Goal: Task Accomplishment & Management: Complete application form

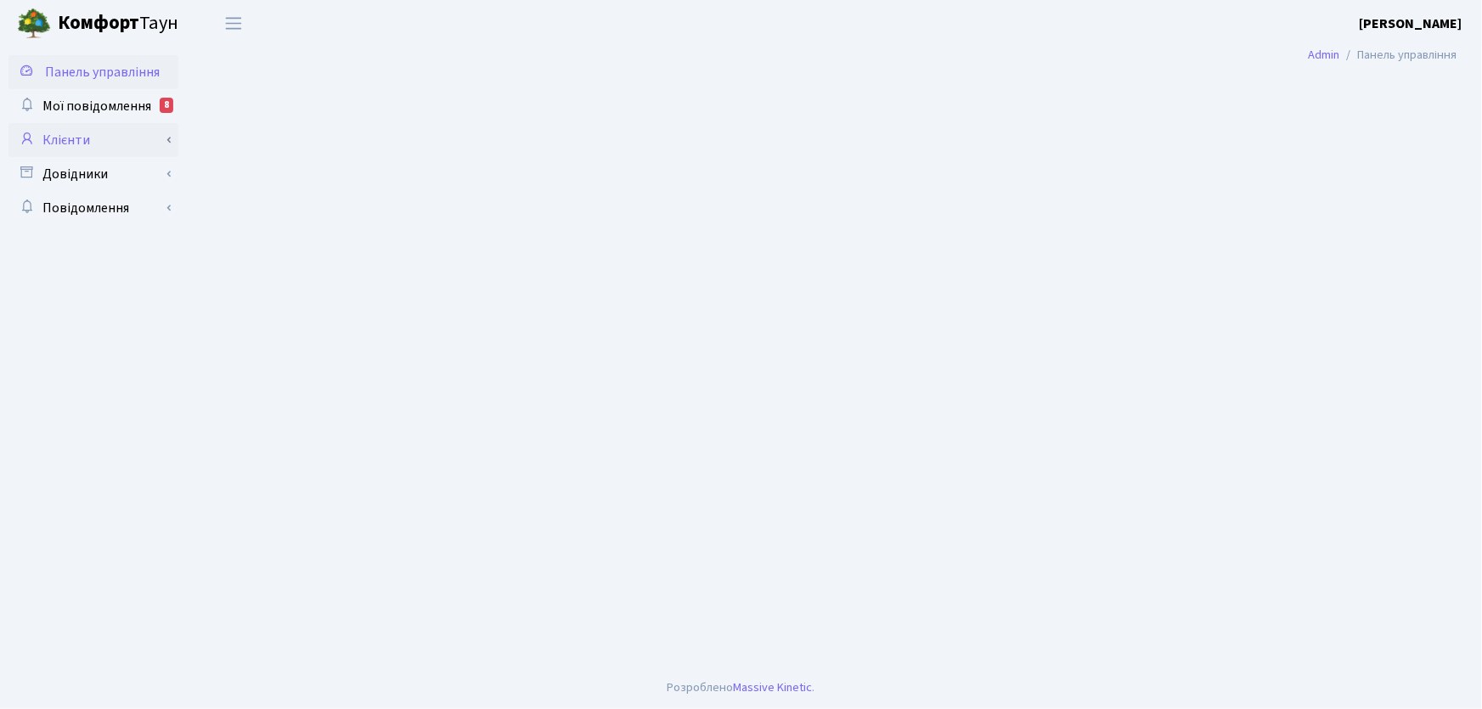
click at [66, 136] on link "Клієнти" at bounding box center [93, 140] width 170 height 34
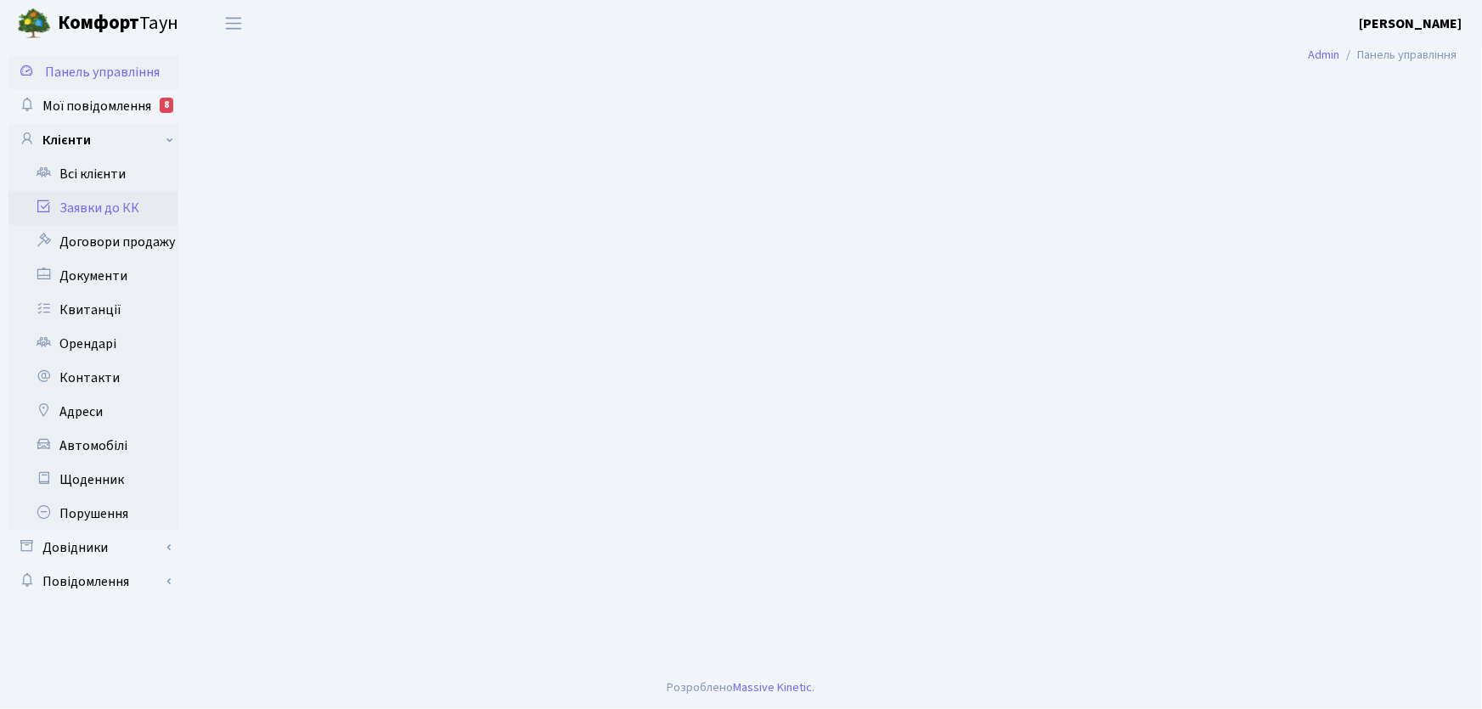
click at [88, 205] on link "Заявки до КК" at bounding box center [93, 208] width 170 height 34
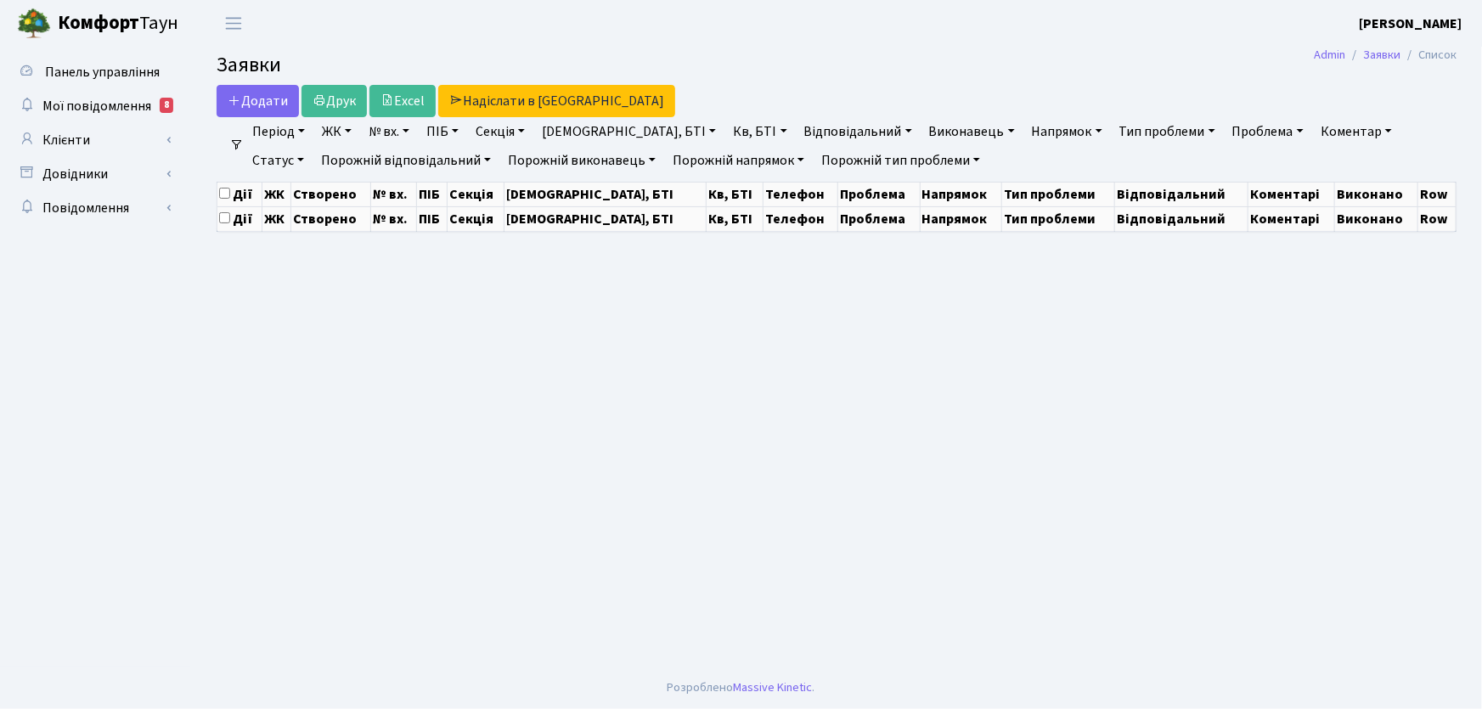
select select "25"
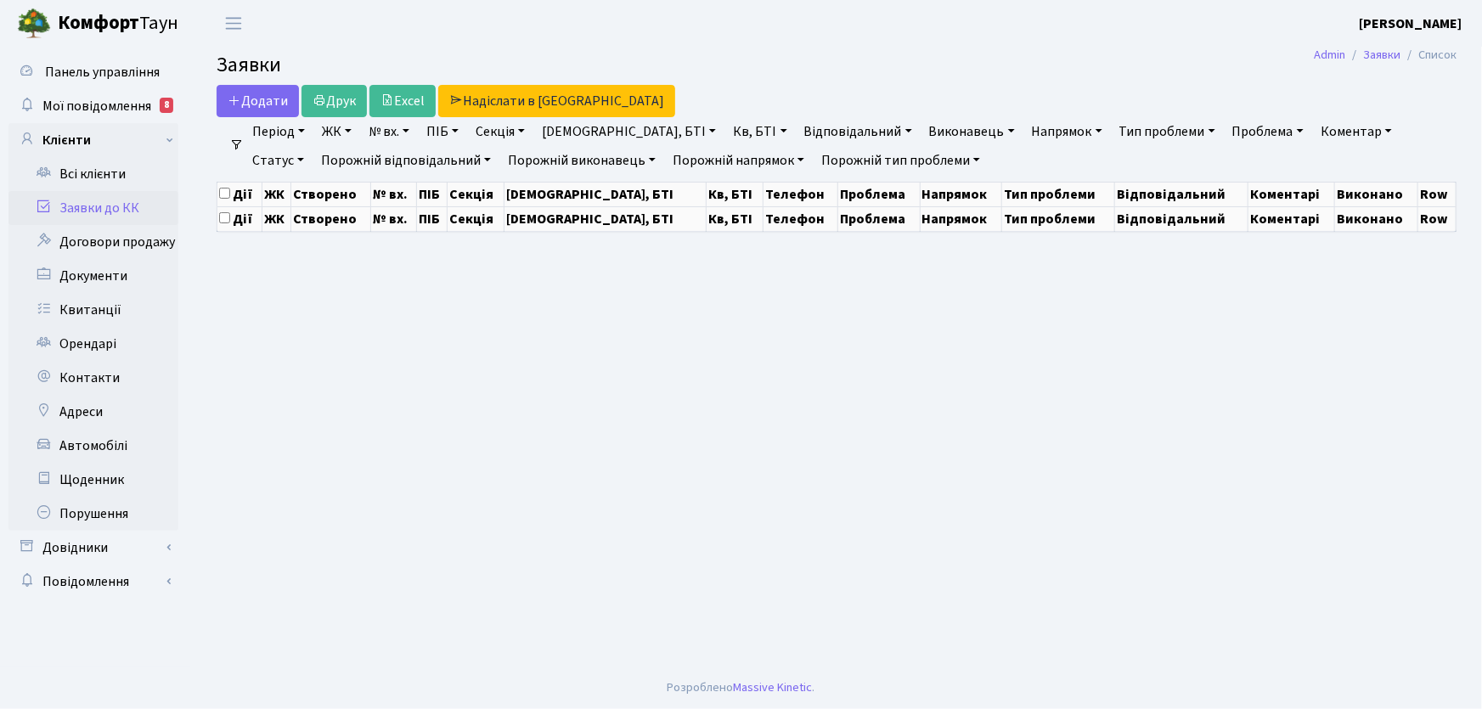
select select "25"
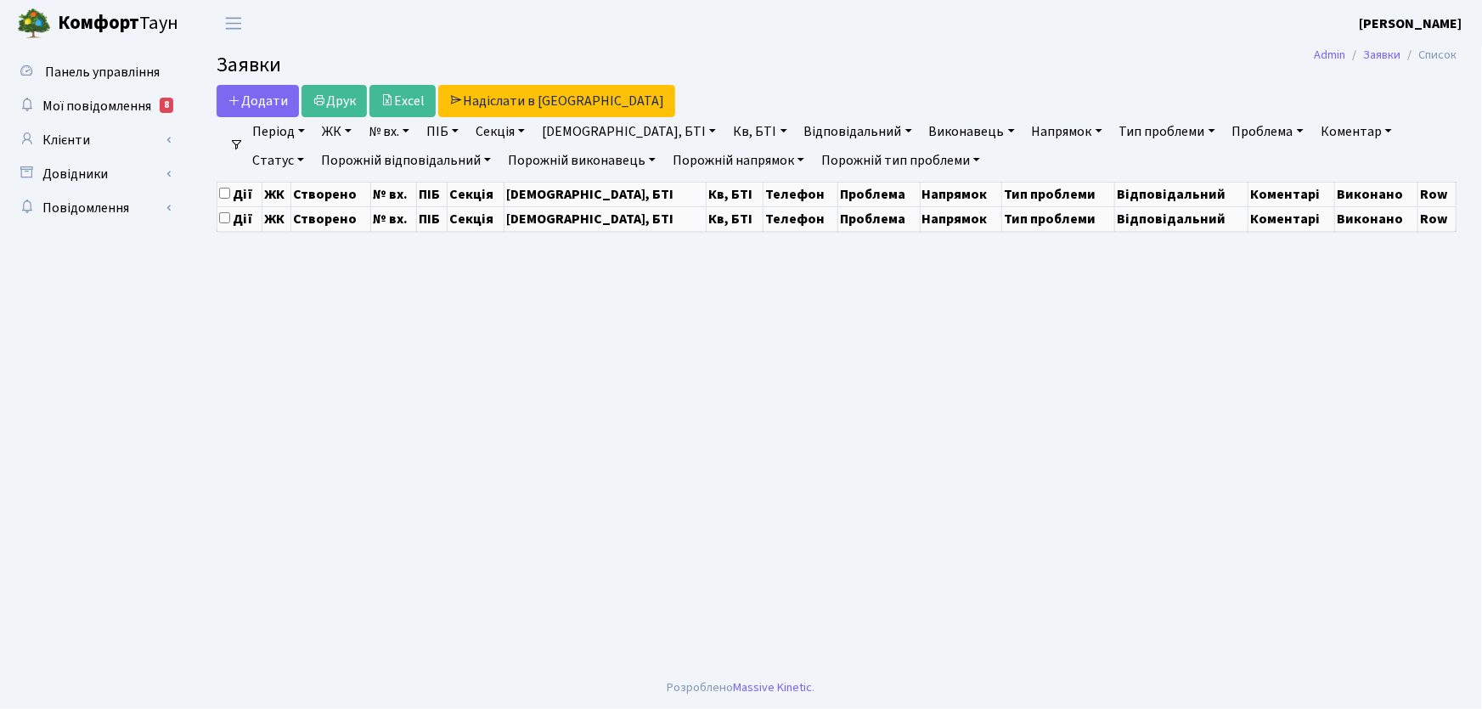
select select "25"
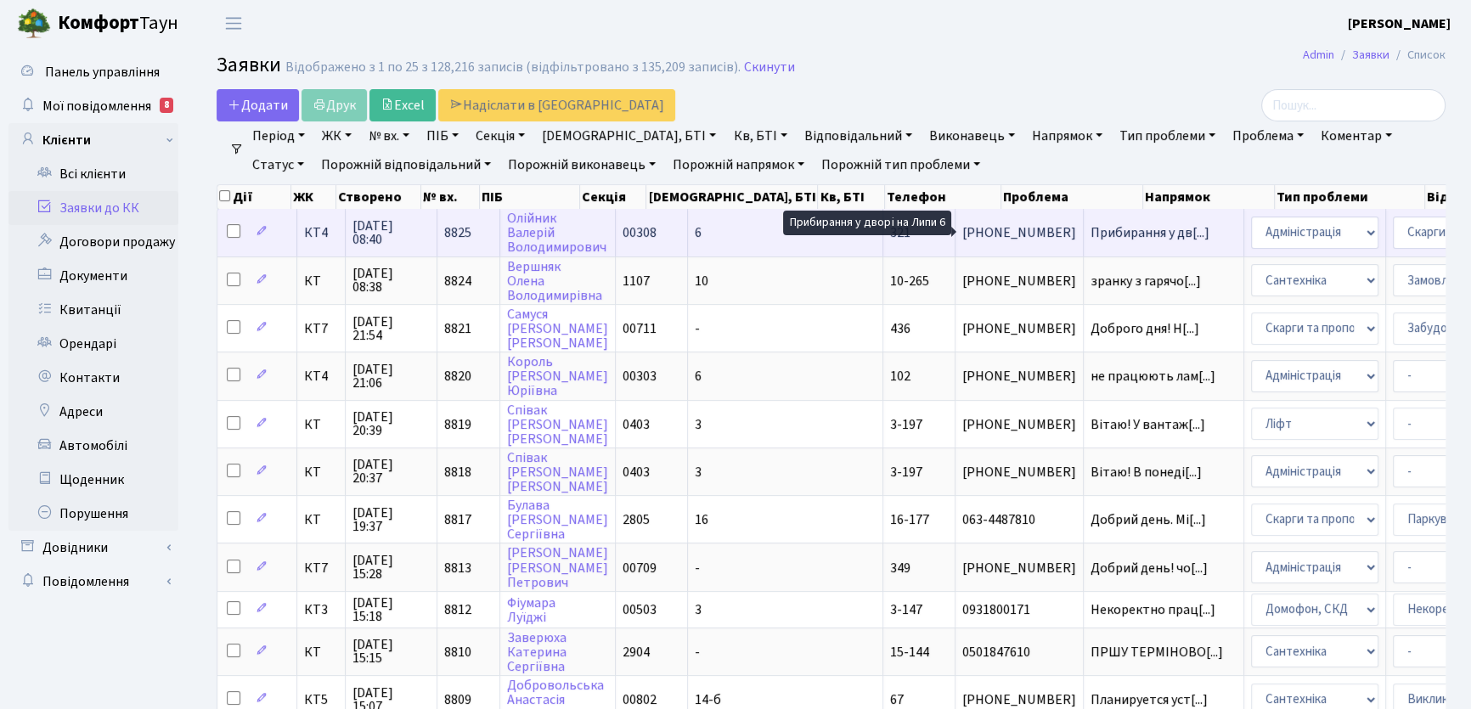
click at [1090, 237] on span "Прибирання у дв[...]" at bounding box center [1149, 232] width 119 height 19
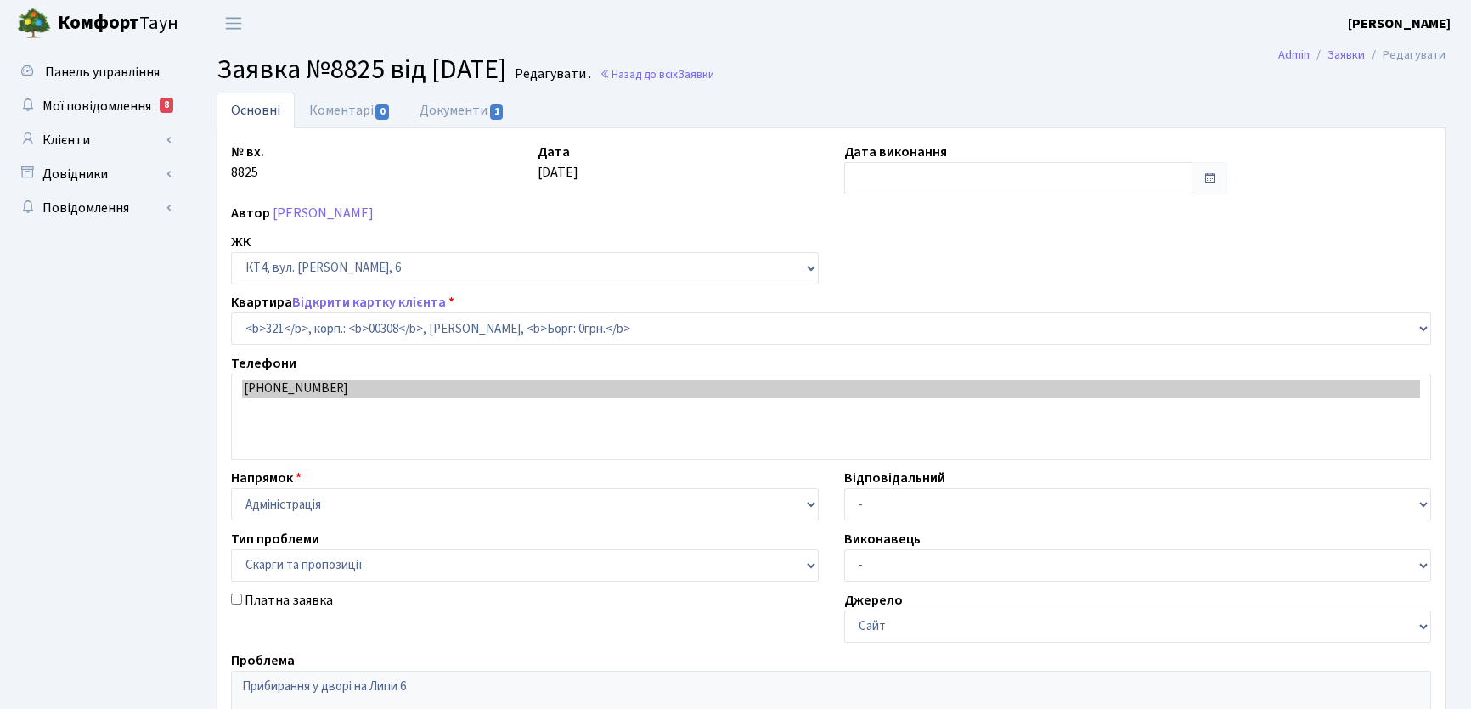
select select "17032"
select select "55"
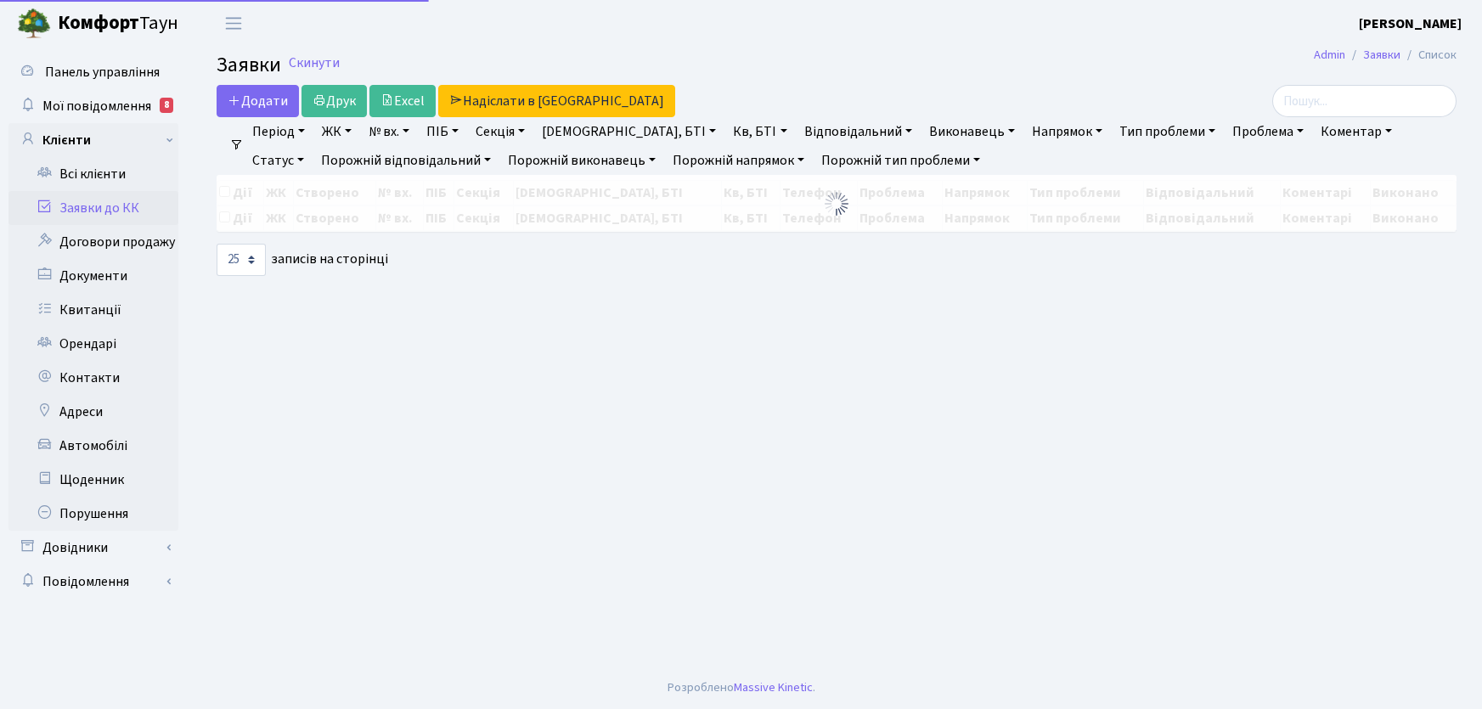
select select "25"
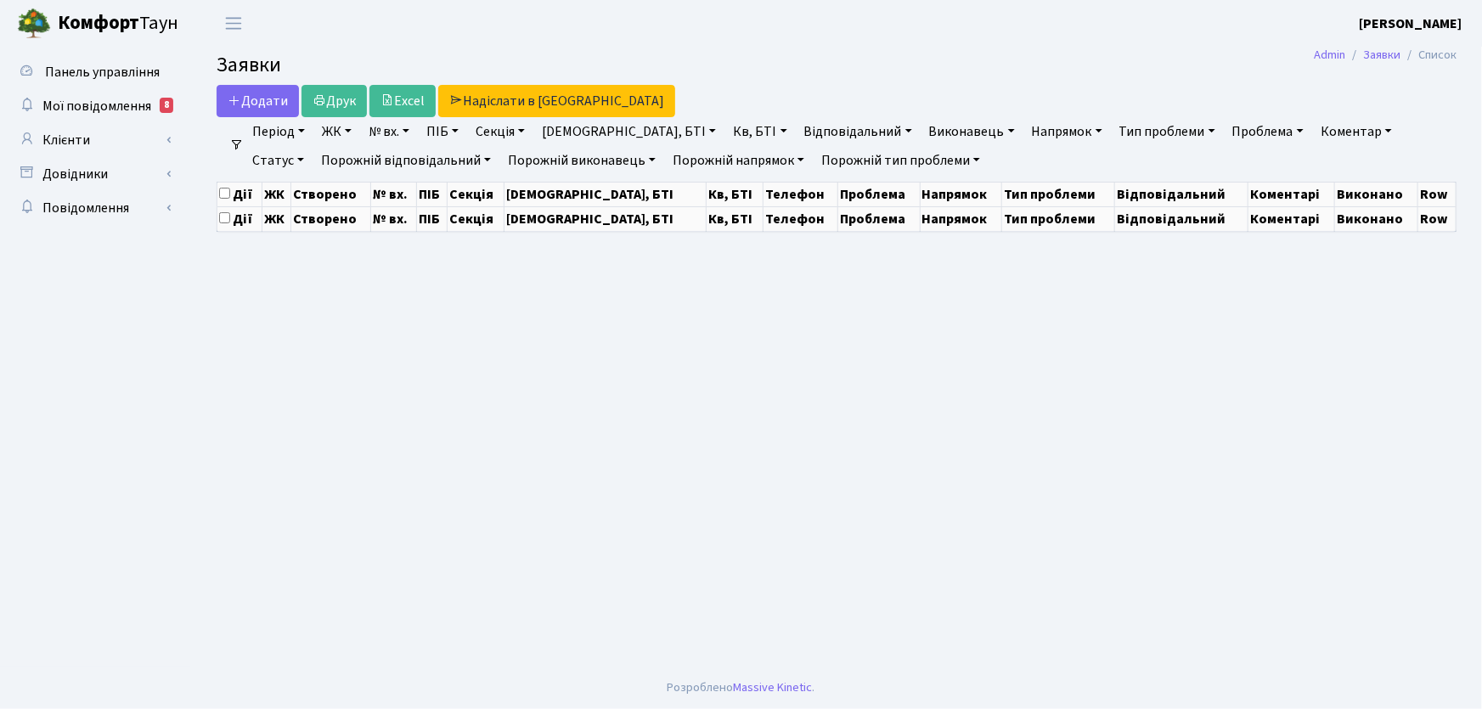
select select "25"
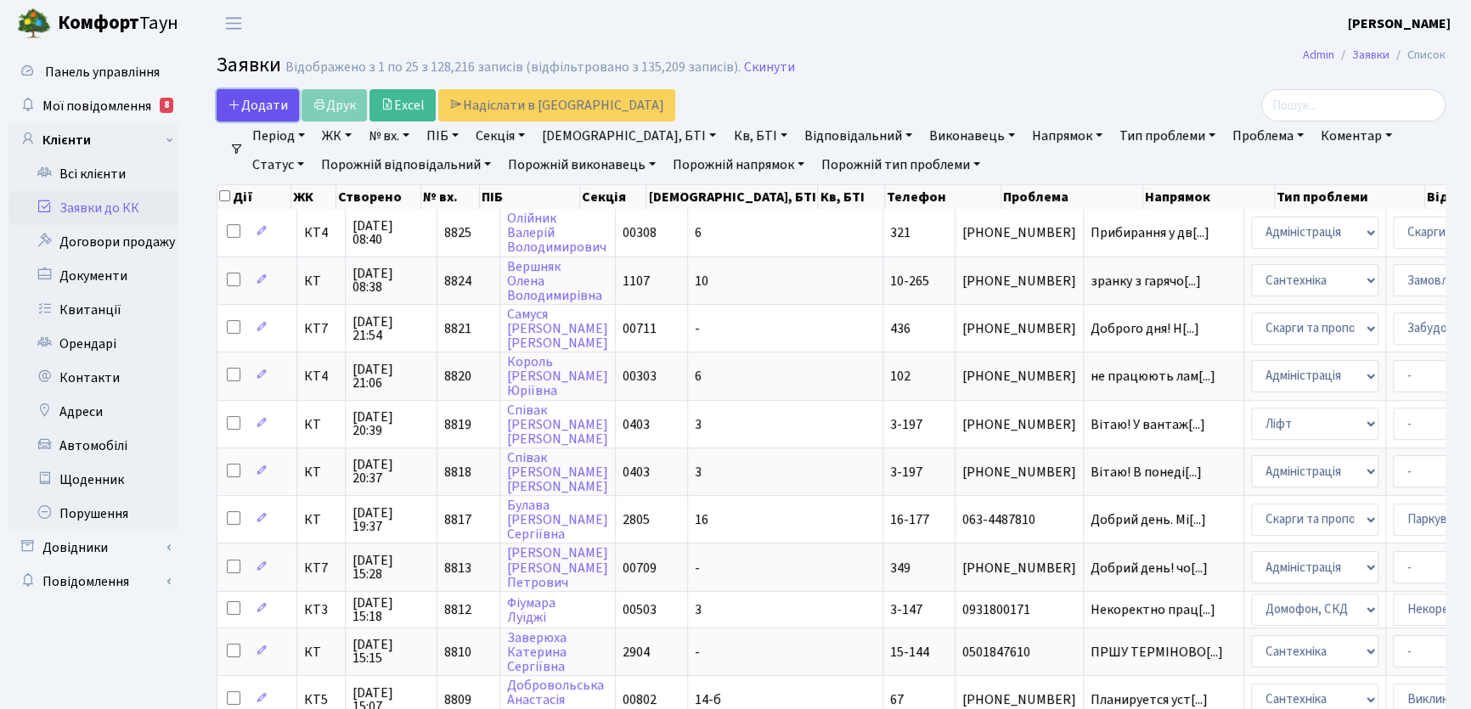
click at [278, 110] on span "Додати" at bounding box center [258, 105] width 60 height 19
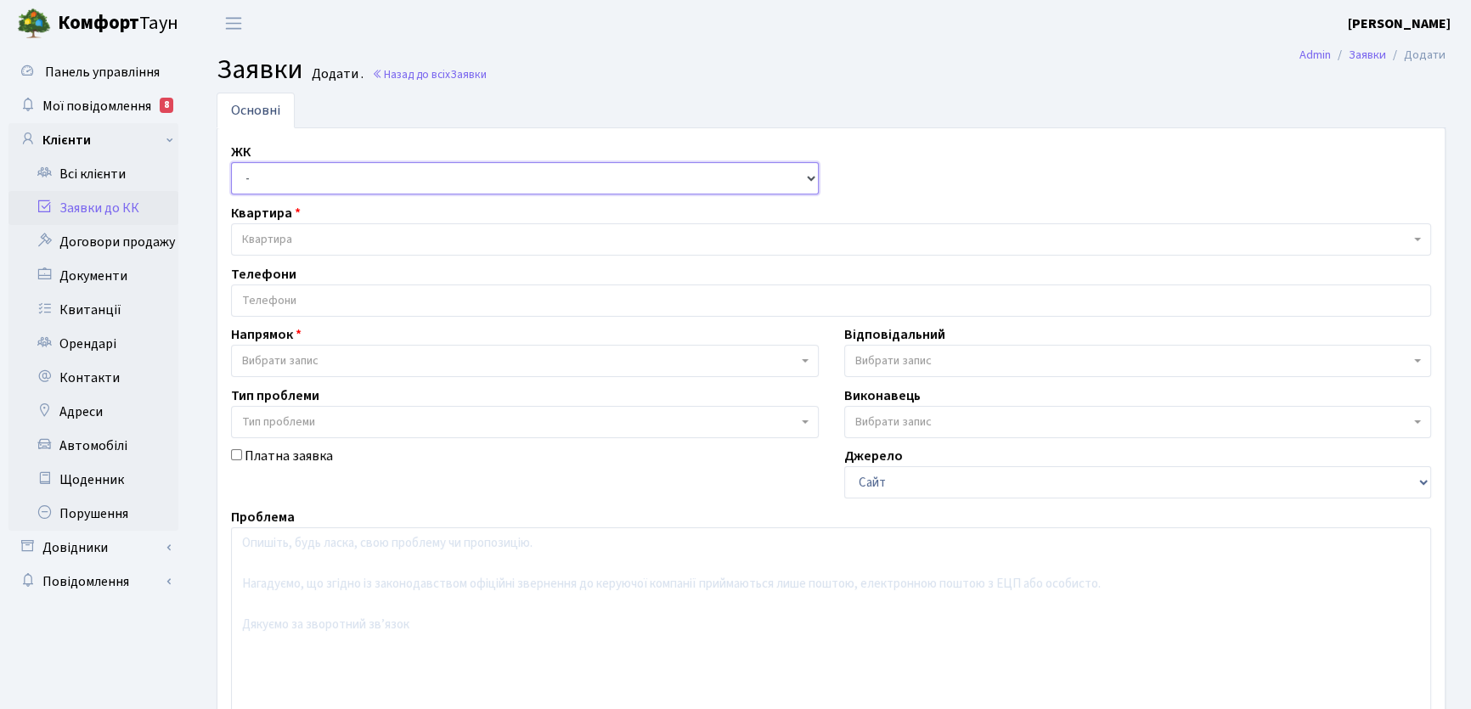
click at [813, 176] on select "- КТ, вул. Регенераторна, 4 КТ2, просп. [STREET_ADDRESS] [STREET_ADDRESS] [PERS…" at bounding box center [525, 178] width 588 height 32
select select "271"
click at [231, 162] on select "- КТ, вул. Регенераторна, 4 КТ2, просп. [STREET_ADDRESS] [STREET_ADDRESS] [PERS…" at bounding box center [525, 178] width 588 height 32
select select
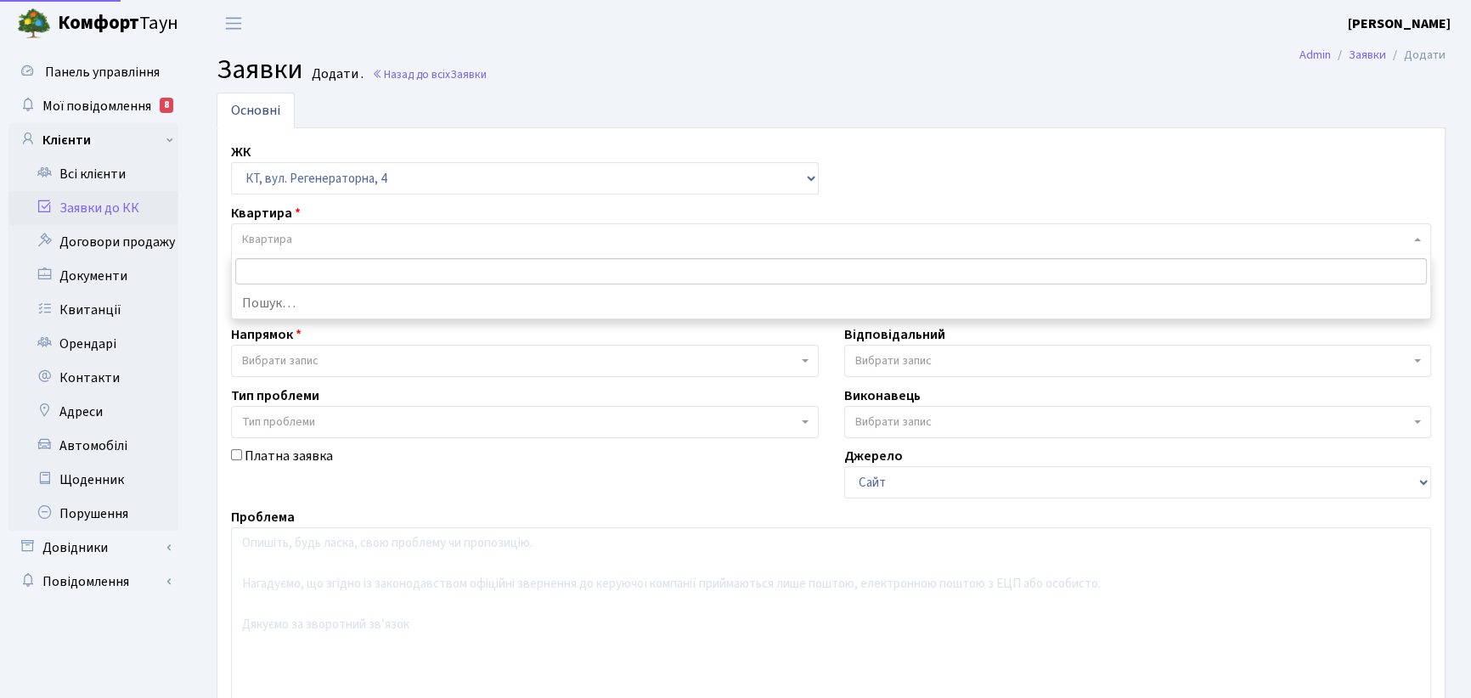
click at [320, 237] on span "Квартира" at bounding box center [825, 239] width 1167 height 17
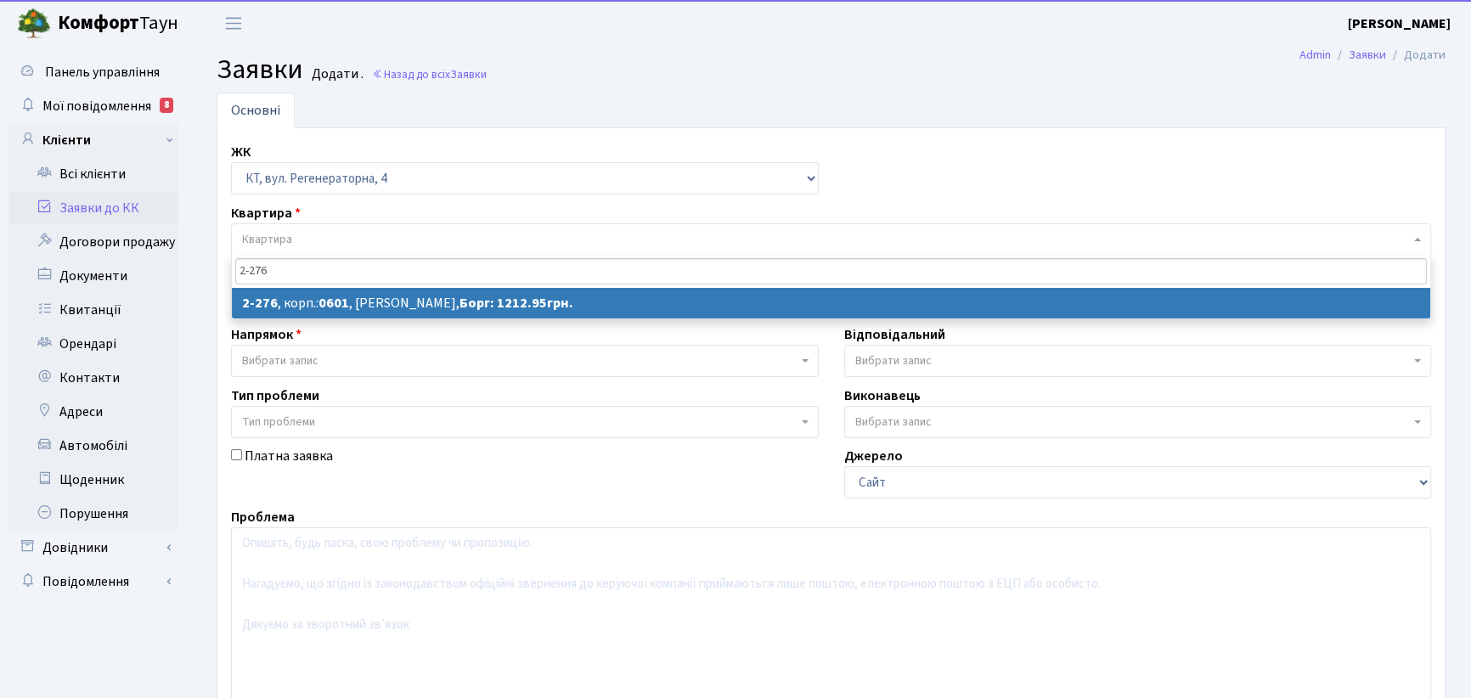
type input "2-276"
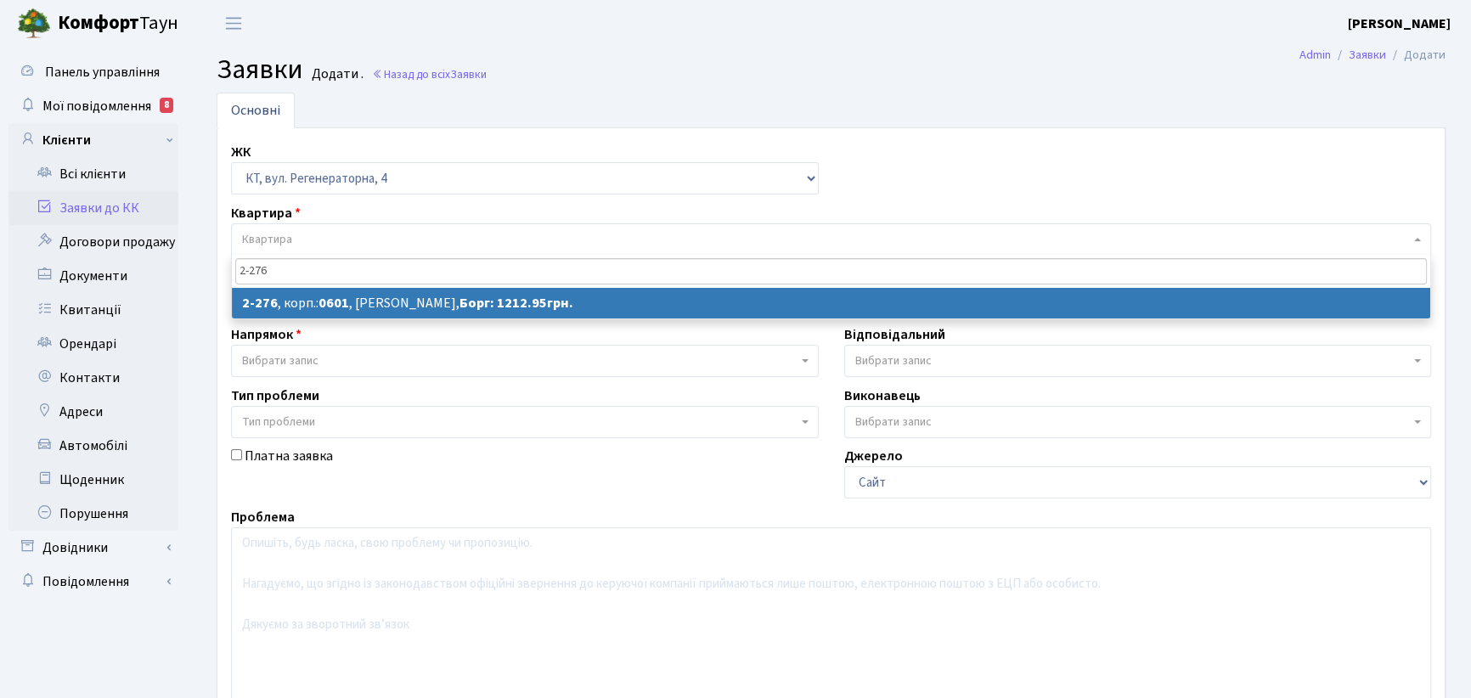
select select
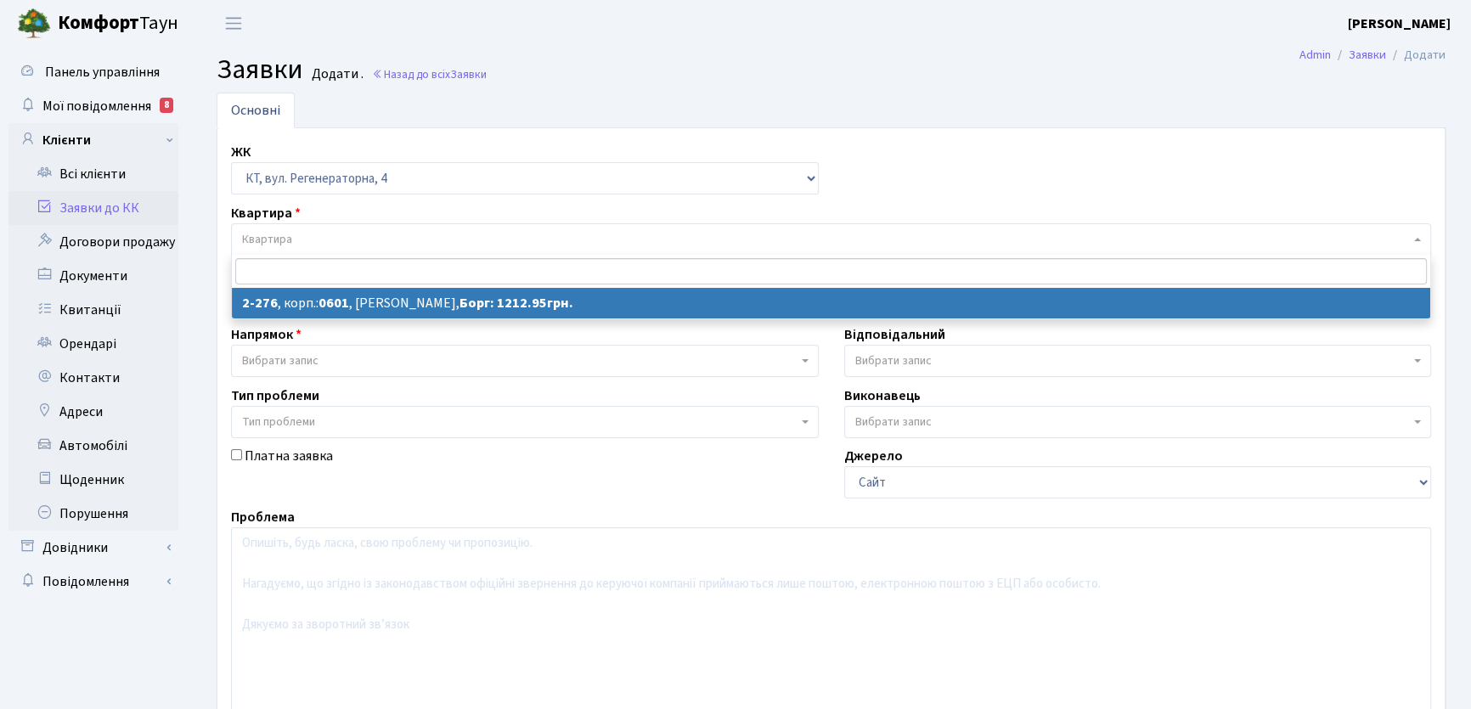
select select "1290"
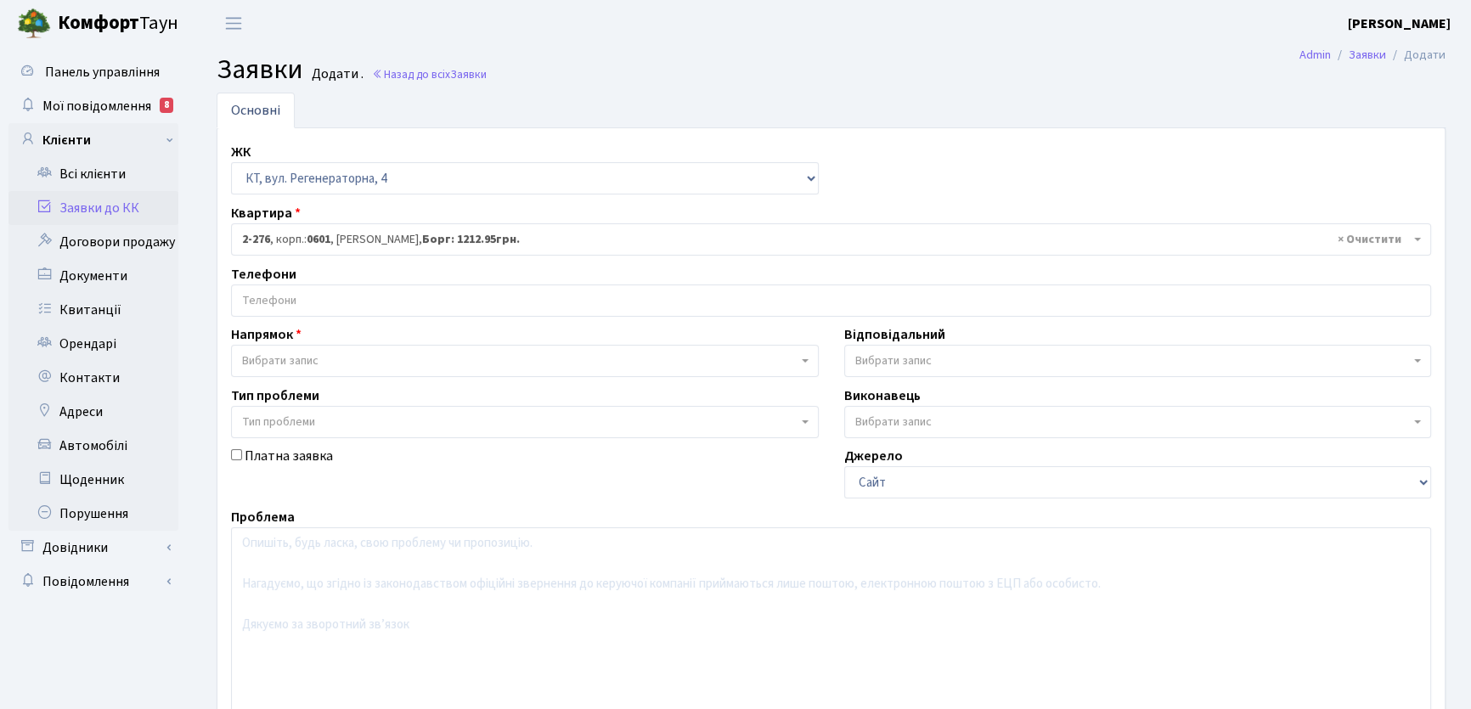
click at [340, 295] on input "search" at bounding box center [831, 300] width 1198 height 31
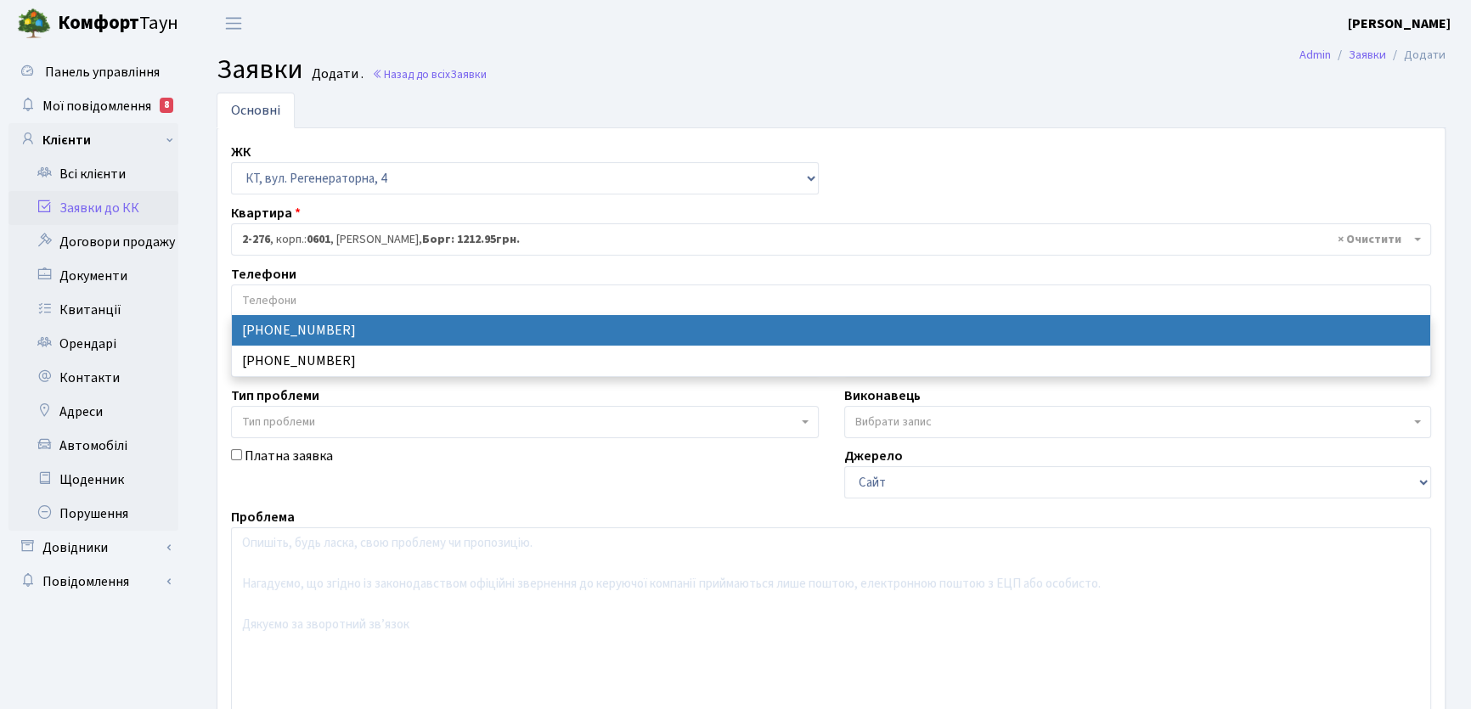
select select "12188"
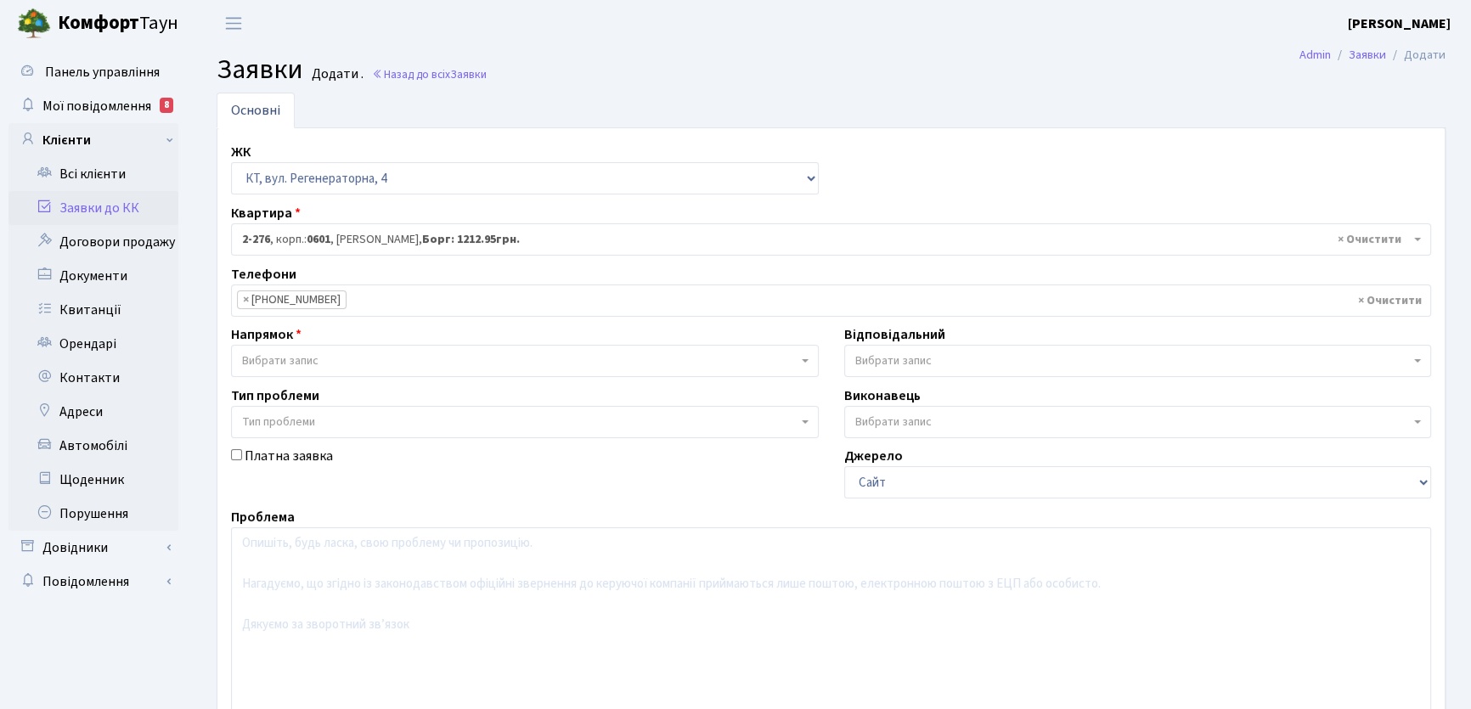
click at [806, 361] on b at bounding box center [805, 360] width 7 height 3
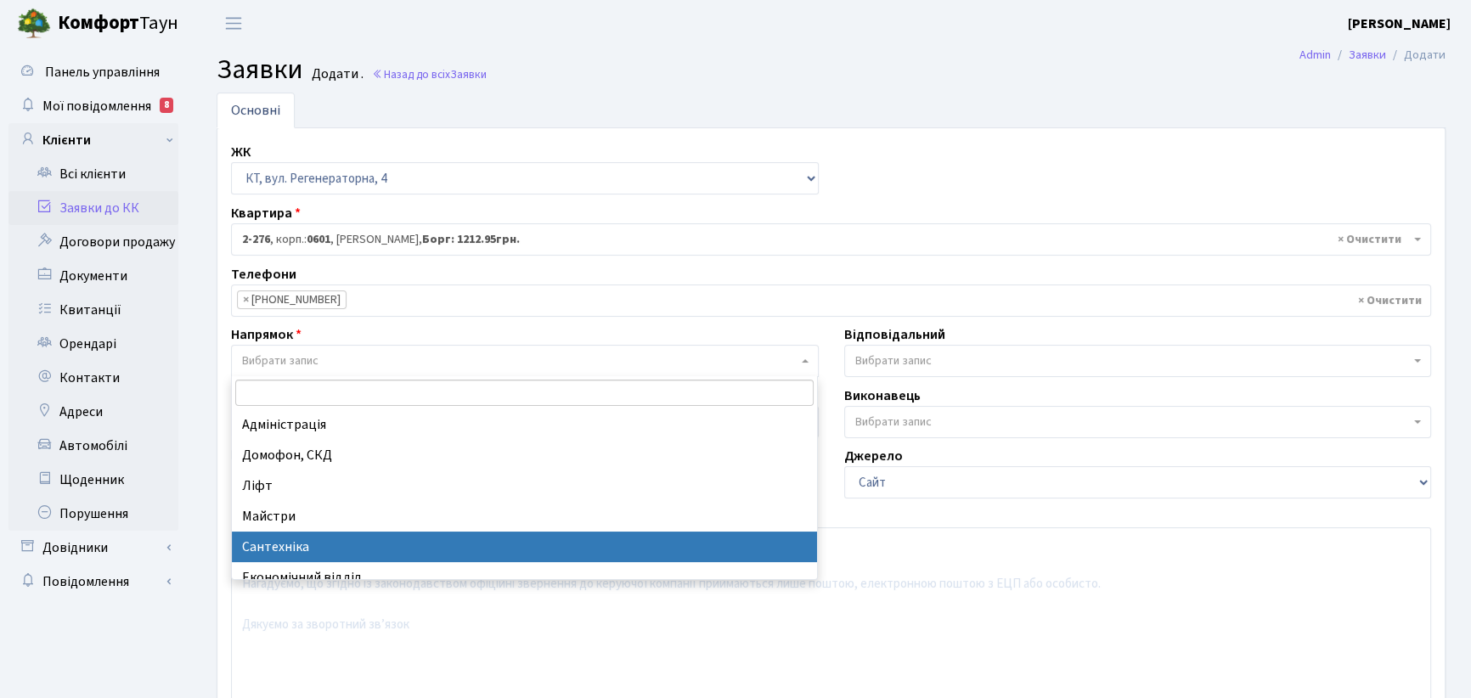
select select "2"
select select
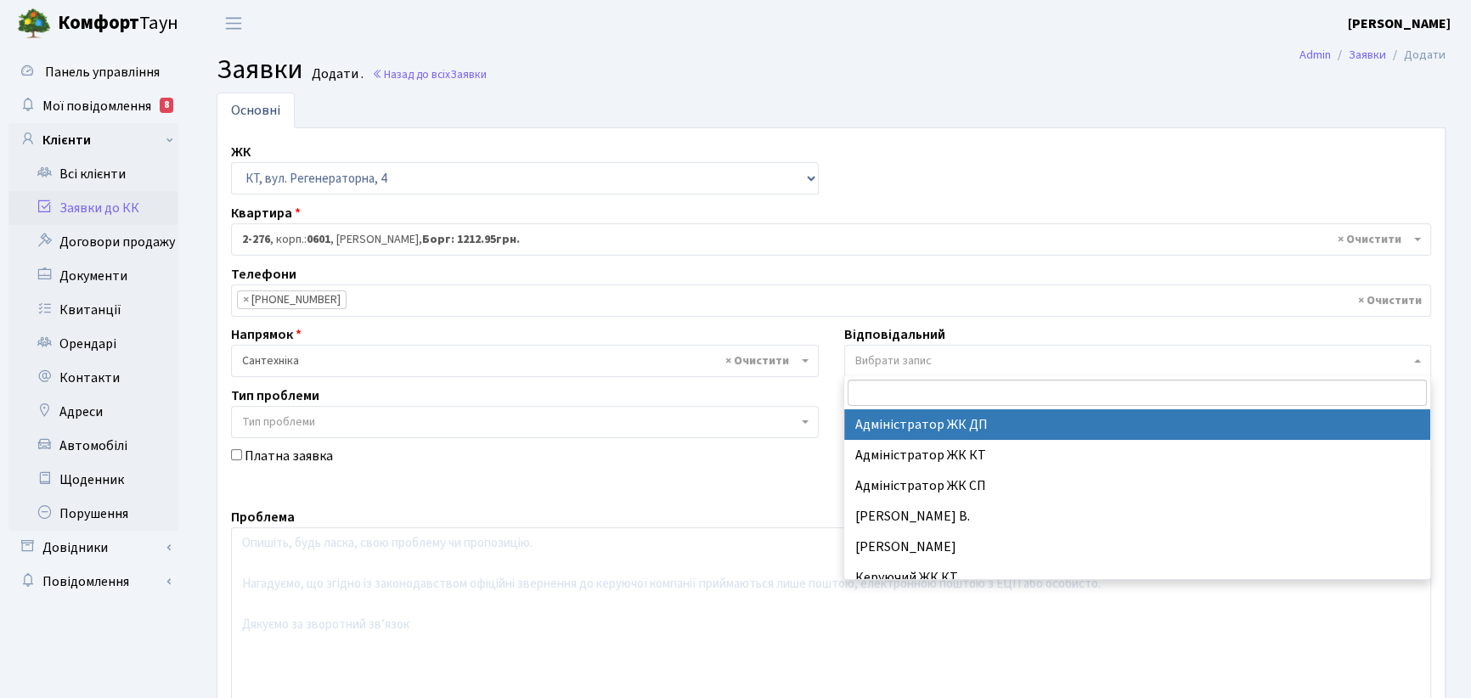
click at [1417, 359] on b at bounding box center [1417, 360] width 7 height 3
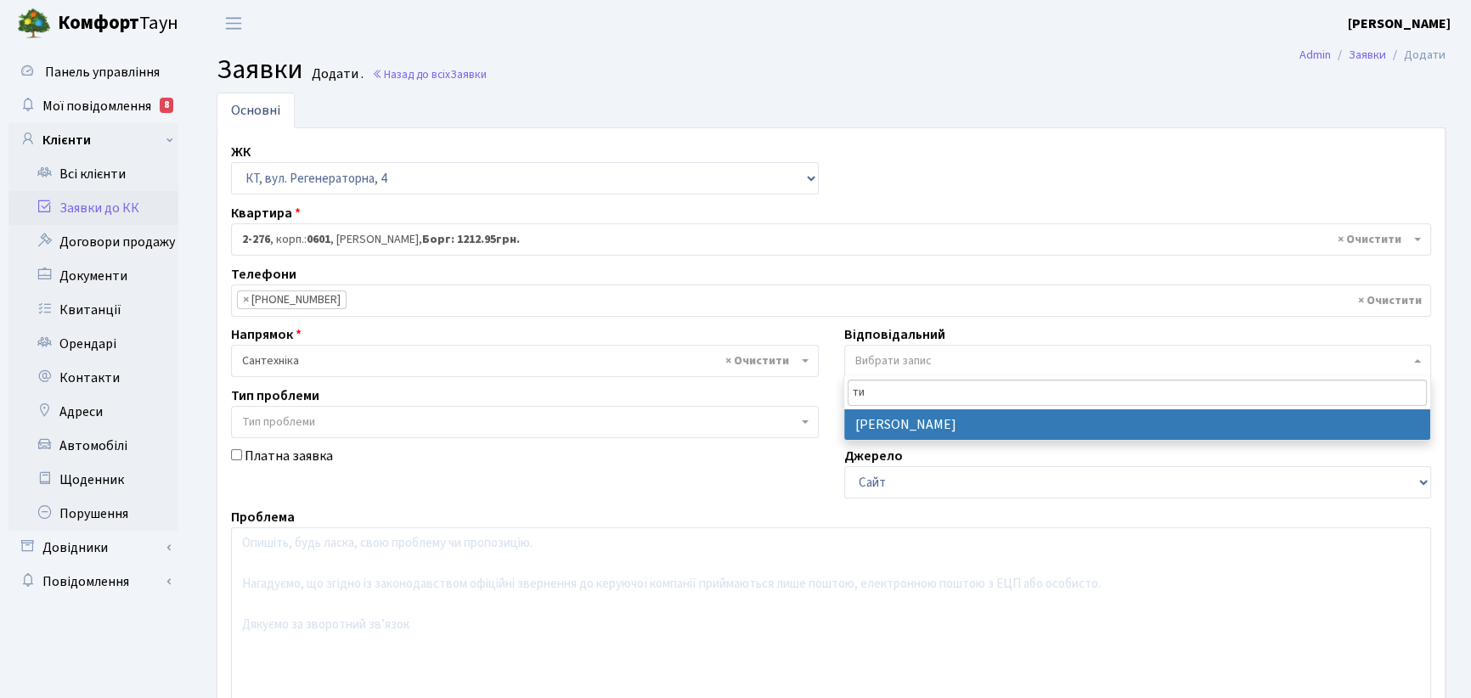
type input "ти"
select select "67"
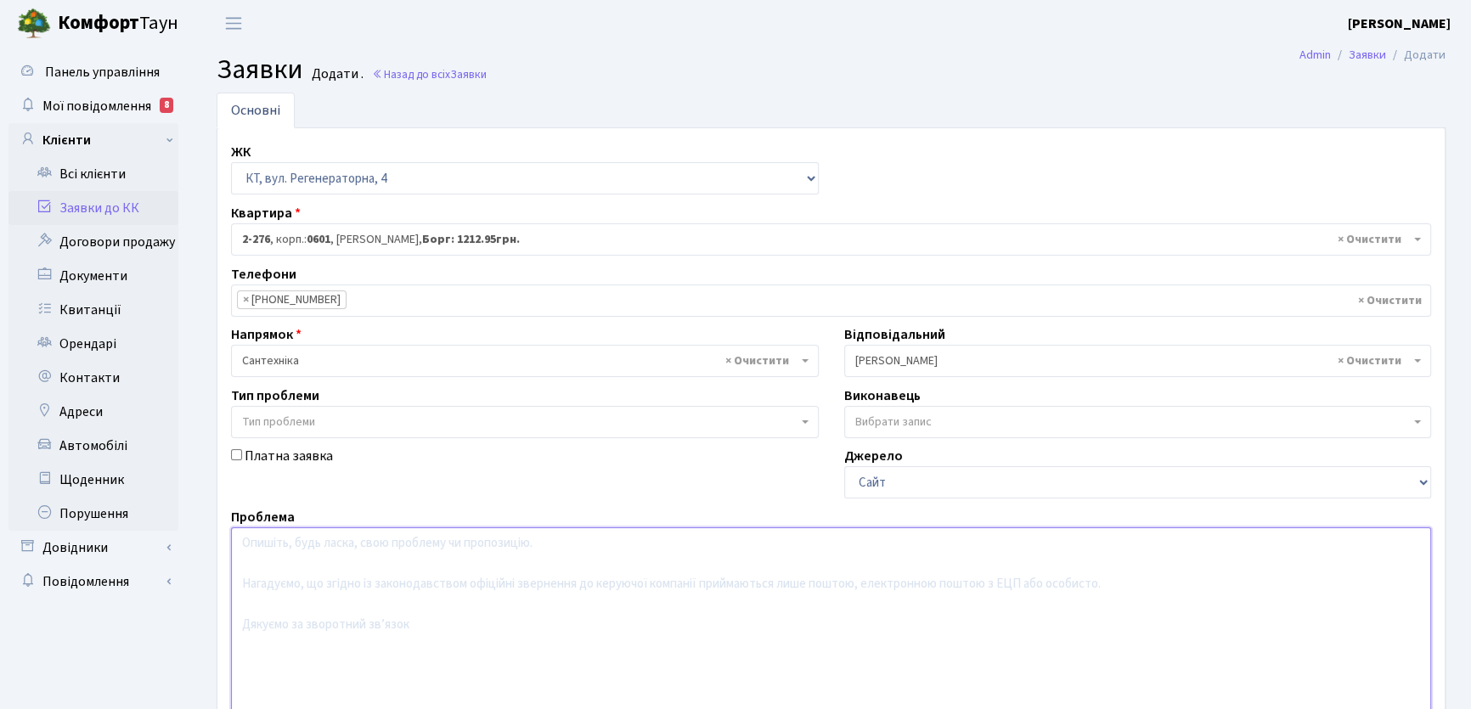
click at [262, 549] on textarea at bounding box center [831, 635] width 1200 height 216
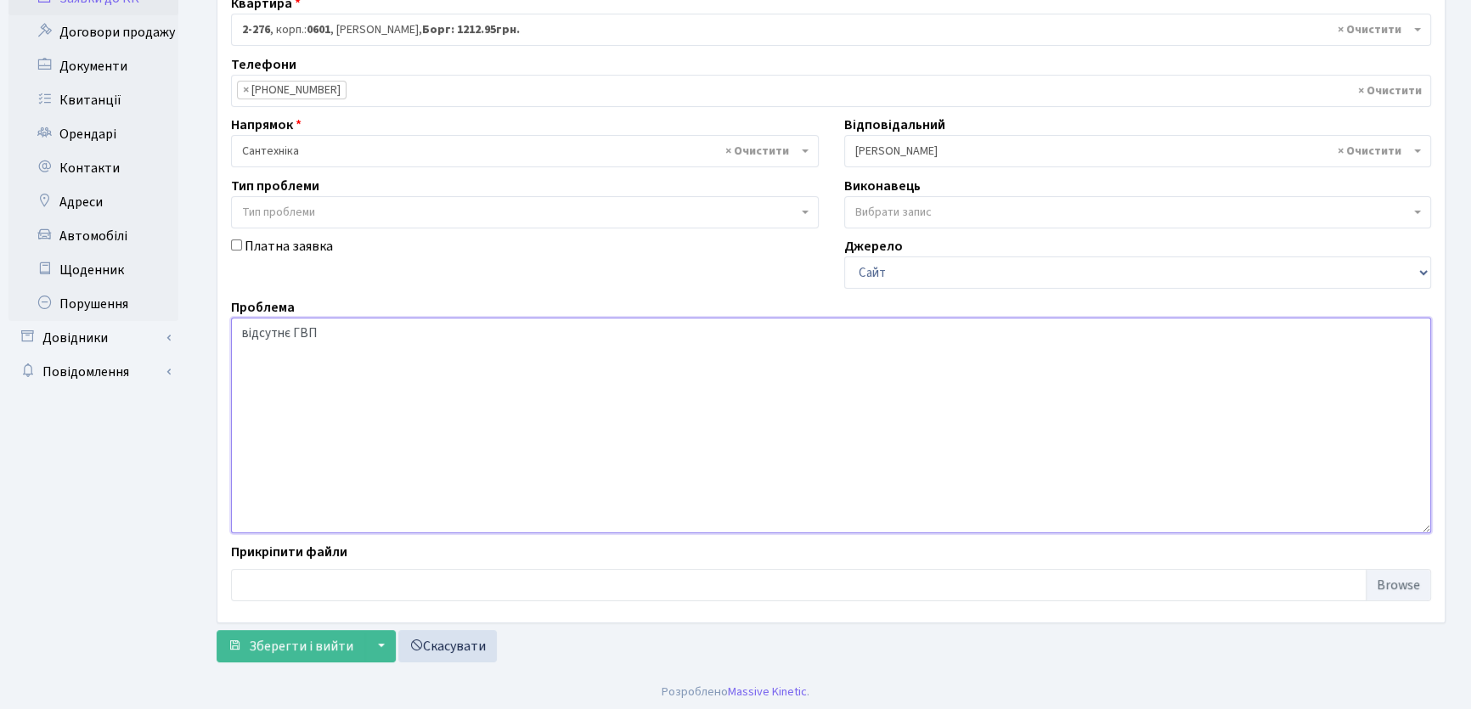
scroll to position [212, 0]
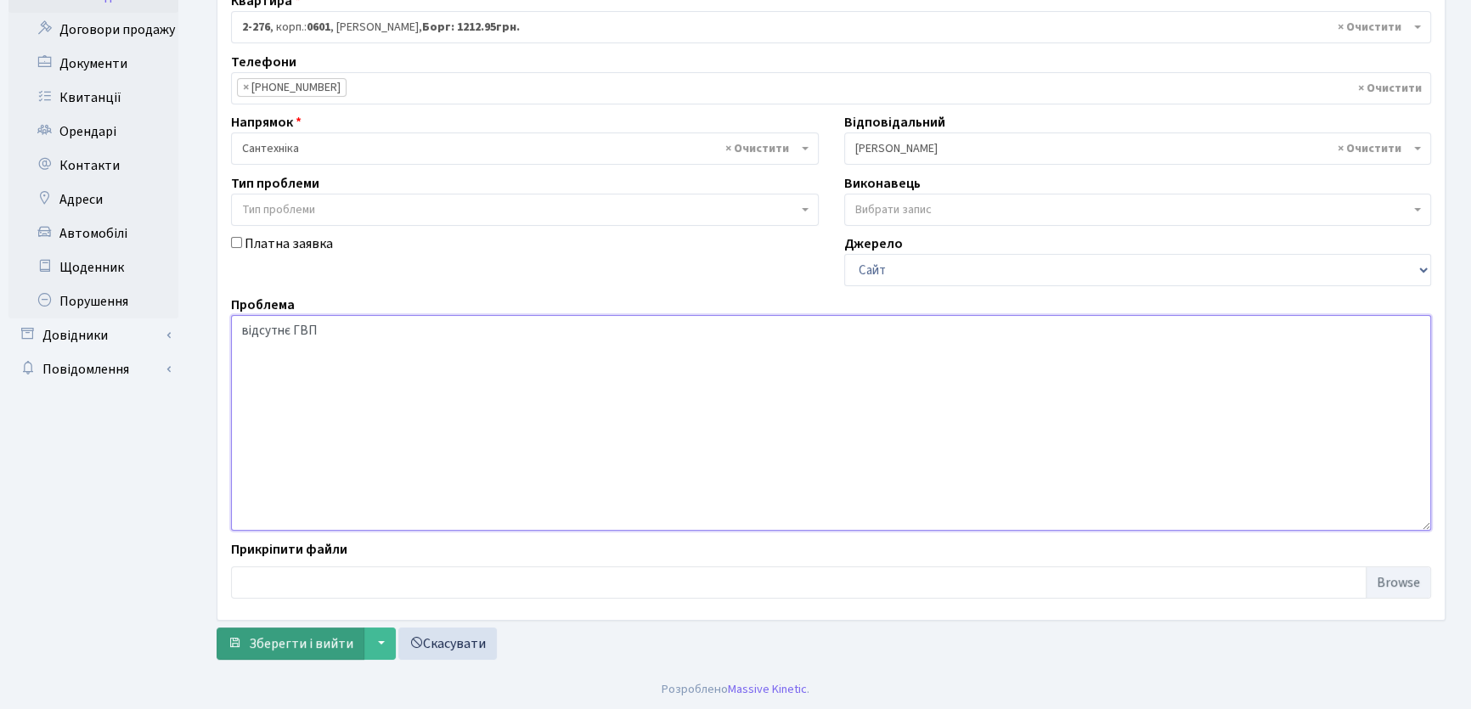
type textarea "відсутнє ГВП"
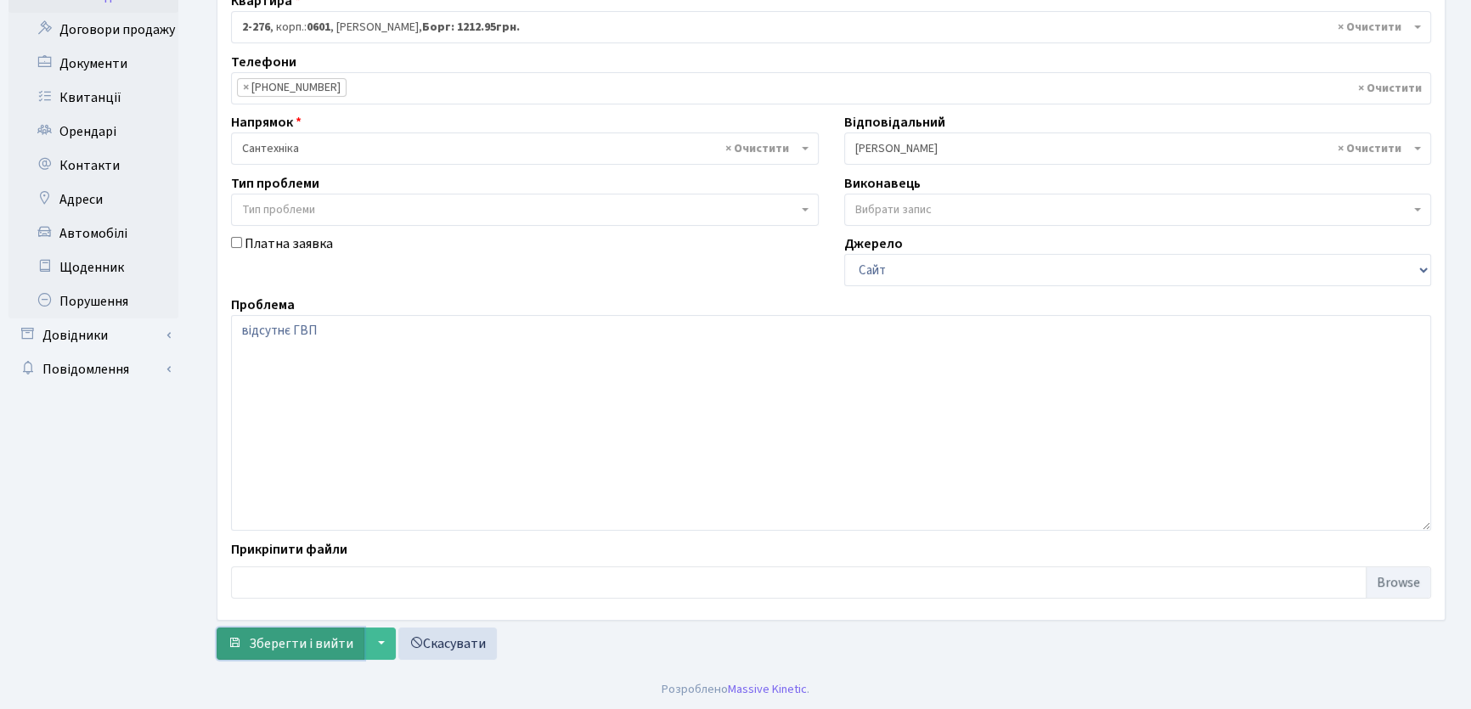
click at [335, 645] on span "Зберегти і вийти" at bounding box center [301, 643] width 104 height 19
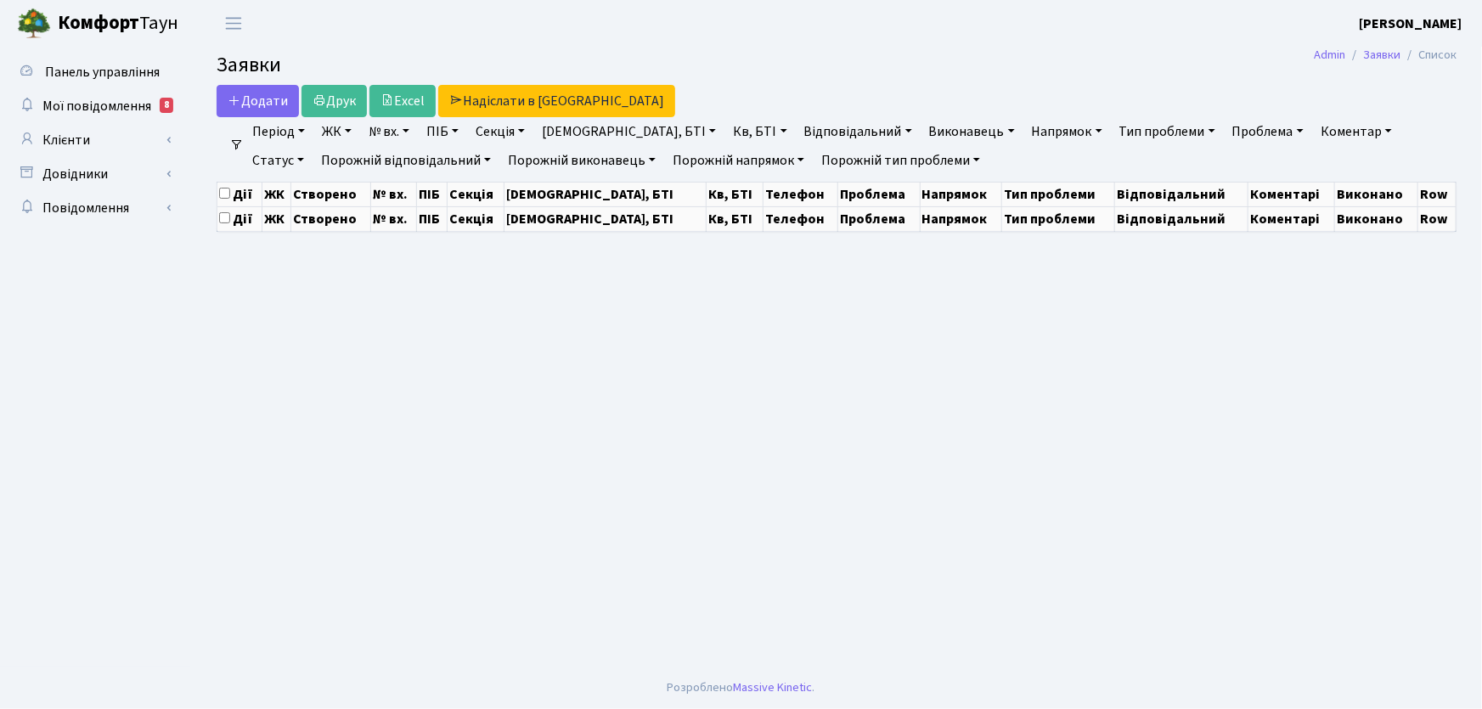
select select "25"
